Goal: Transaction & Acquisition: Purchase product/service

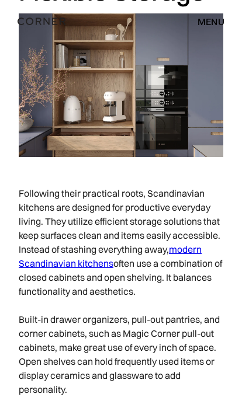
scroll to position [2556, 0]
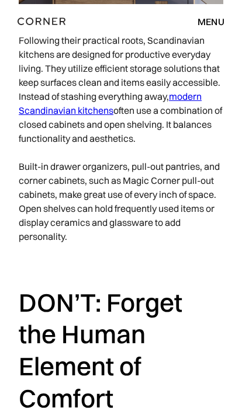
scroll to position [2711, 0]
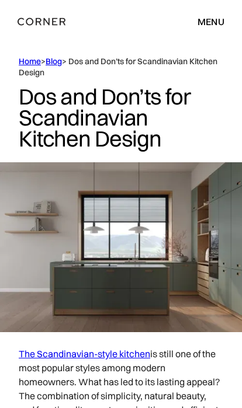
click at [221, 17] on div "menu" at bounding box center [210, 21] width 27 height 9
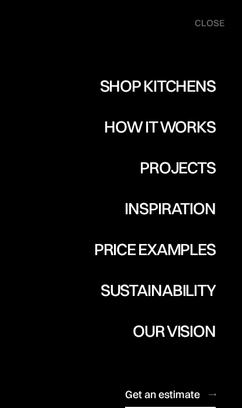
click at [180, 82] on div "Shop Kitchens" at bounding box center [158, 86] width 116 height 16
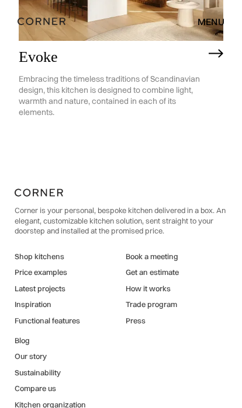
scroll to position [3932, 0]
